Goal: Task Accomplishment & Management: Use online tool/utility

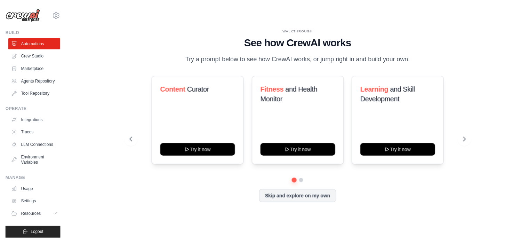
scroll to position [13, 0]
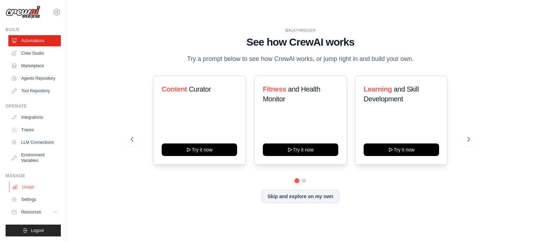
click at [30, 189] on link "Usage" at bounding box center [35, 186] width 53 height 11
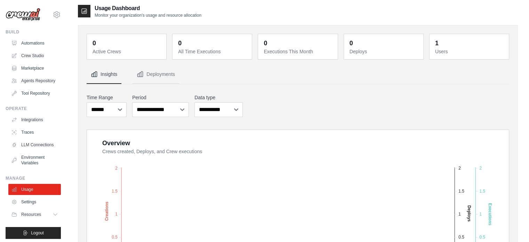
scroll to position [13, 0]
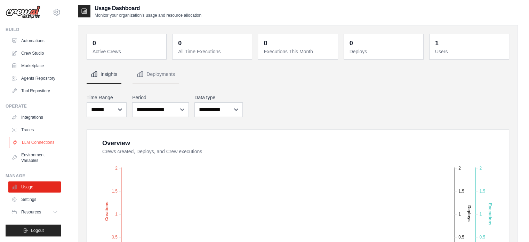
click at [42, 137] on link "LLM Connections" at bounding box center [35, 142] width 53 height 11
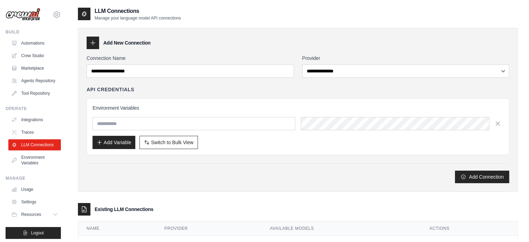
scroll to position [29, 0]
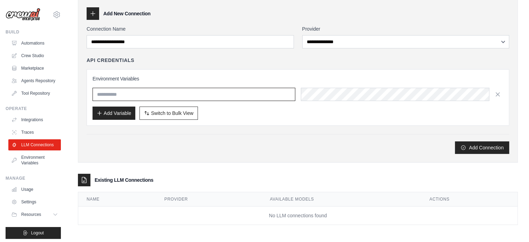
click at [181, 94] on input "text" at bounding box center [194, 94] width 203 height 13
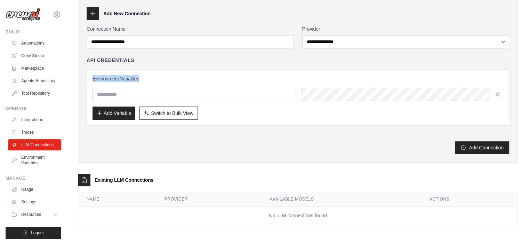
drag, startPoint x: 181, startPoint y: 81, endPoint x: 185, endPoint y: 53, distance: 28.3
click at [185, 53] on div "**********" at bounding box center [298, 89] width 423 height 128
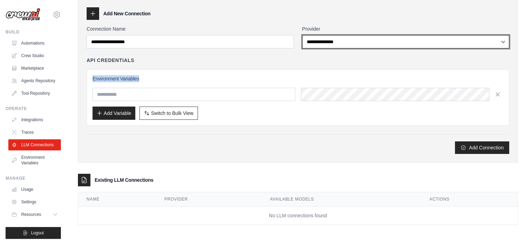
click at [331, 42] on select "**********" at bounding box center [405, 41] width 207 height 13
drag, startPoint x: 331, startPoint y: 42, endPoint x: 296, endPoint y: 22, distance: 40.5
click at [296, 22] on div "**********" at bounding box center [298, 81] width 440 height 164
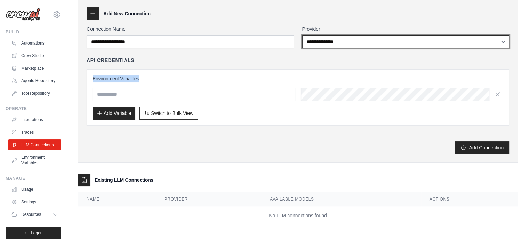
scroll to position [0, 0]
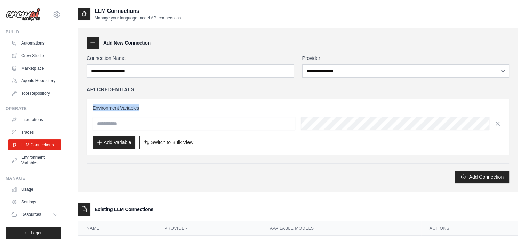
click at [239, 97] on div "API Credentials Environment Variables Add Variable Switch to Bulk View Switch t…" at bounding box center [298, 120] width 423 height 69
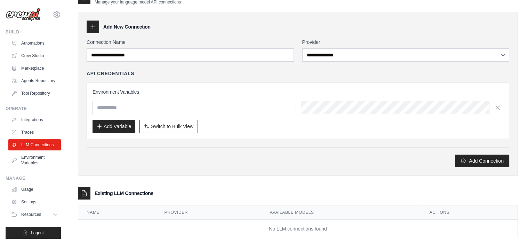
scroll to position [29, 0]
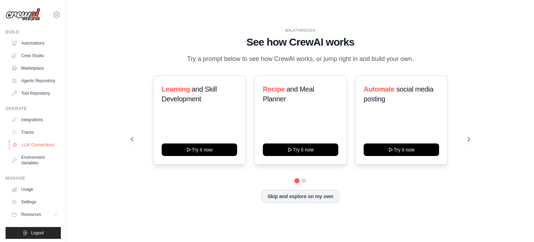
click at [41, 147] on link "LLM Connections" at bounding box center [35, 144] width 53 height 11
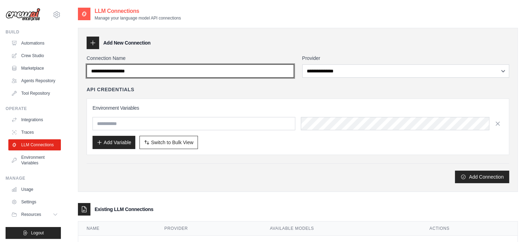
click at [198, 67] on input "Connection Name" at bounding box center [190, 70] width 207 height 13
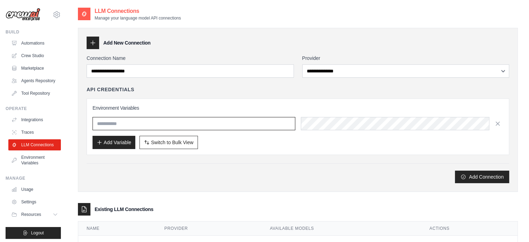
click at [213, 118] on input "text" at bounding box center [194, 123] width 203 height 13
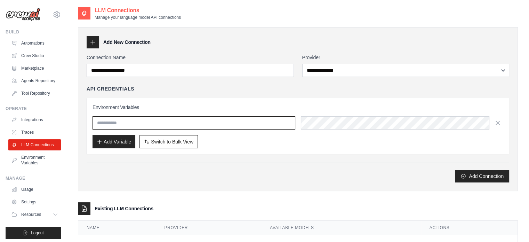
scroll to position [13, 0]
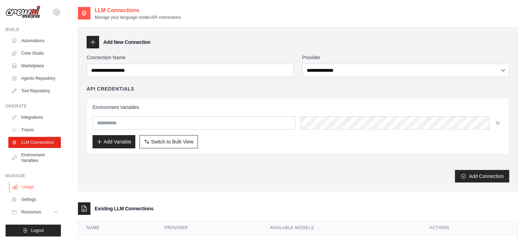
click at [28, 185] on link "Usage" at bounding box center [35, 186] width 53 height 11
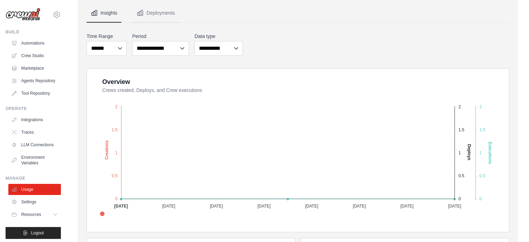
scroll to position [64, 0]
